Goal: Task Accomplishment & Management: Use online tool/utility

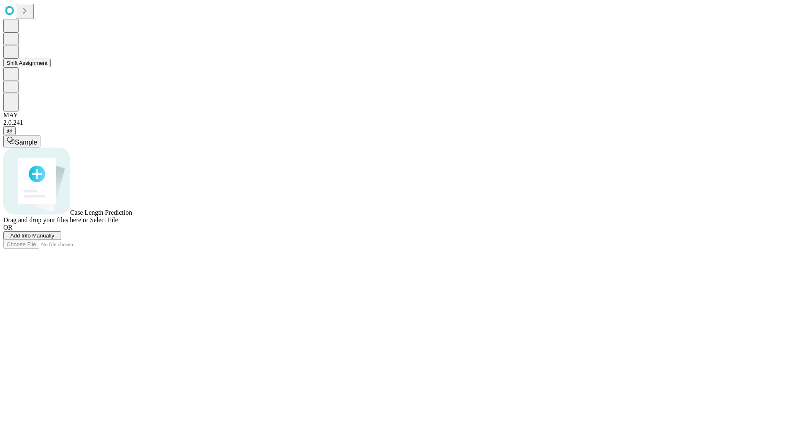
click at [51, 67] on button "Shift Assignment" at bounding box center [26, 63] width 47 height 9
